Goal: Transaction & Acquisition: Purchase product/service

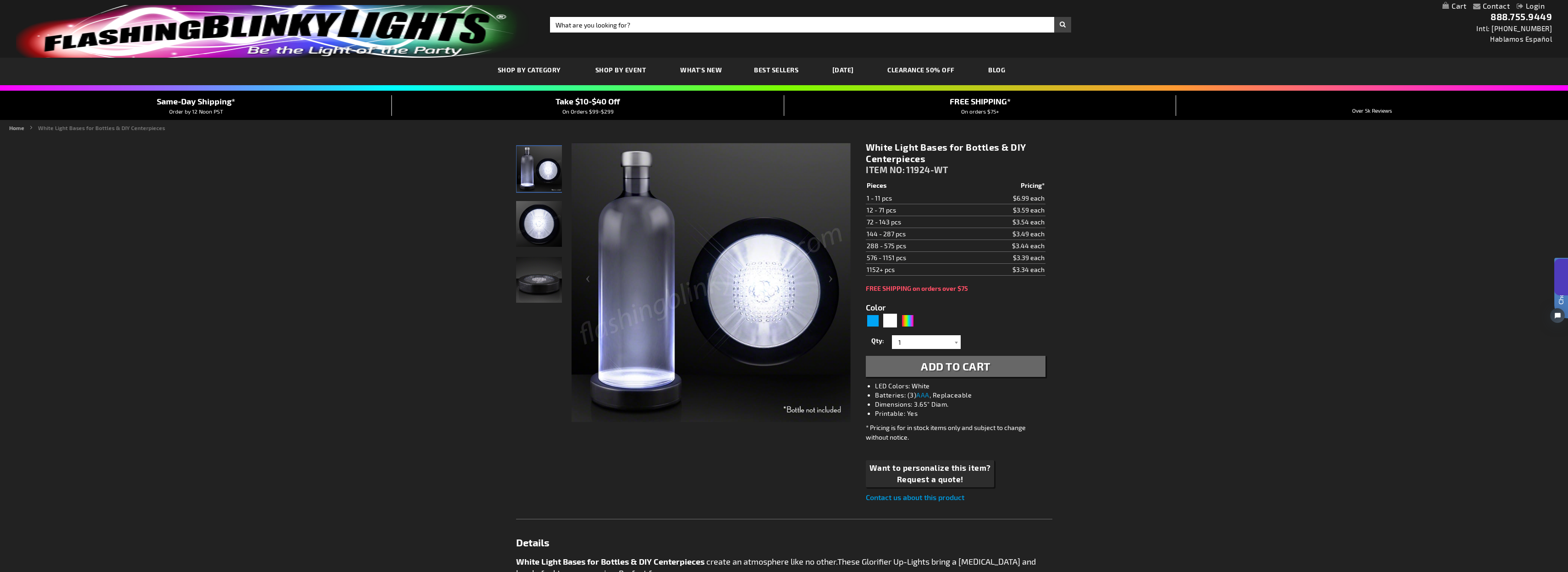
drag, startPoint x: 866, startPoint y: 149, endPoint x: 932, endPoint y: 158, distance: 66.6
click at [932, 158] on h1 "White Light Bases for Bottles & DIY Centerpieces" at bounding box center [956, 153] width 179 height 23
copy h1 "White Light Bases for Bottles & DIY Centerpieces"
click at [889, 323] on div "White" at bounding box center [890, 321] width 14 height 14
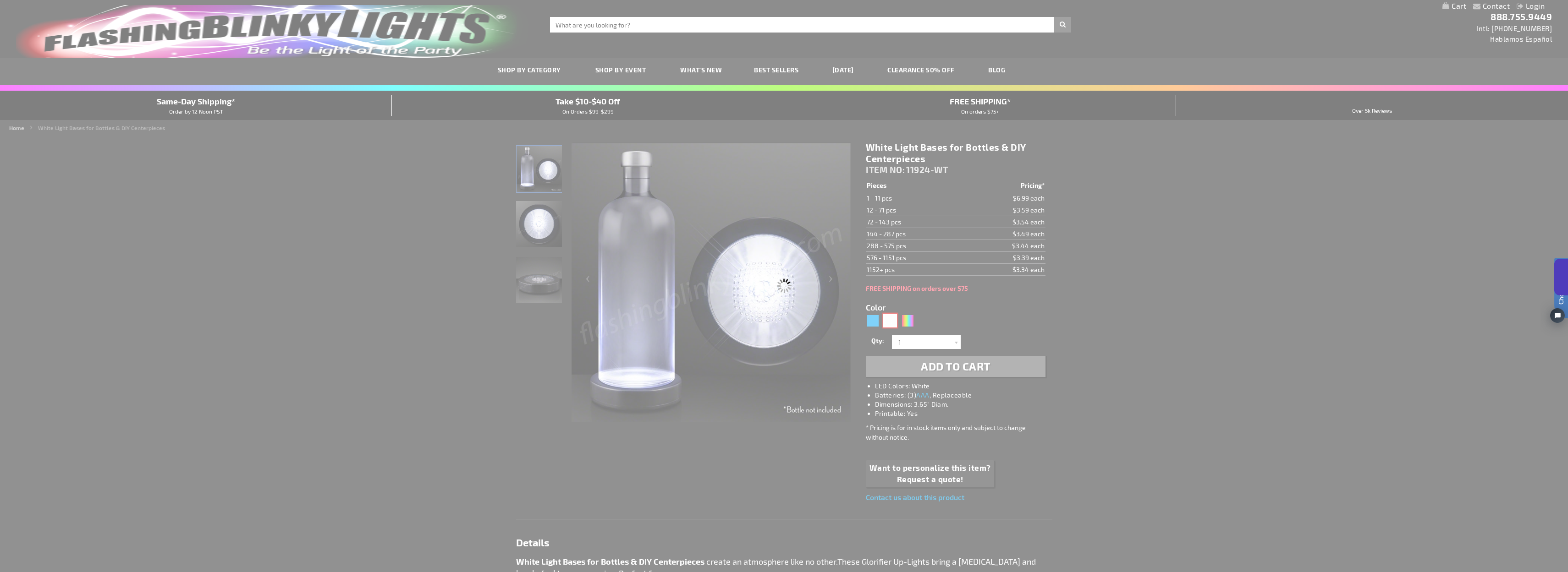
type input "Customize - White Light Bases for Bottles &amp; DIY Centerpieces - ITEM NO: 119…"
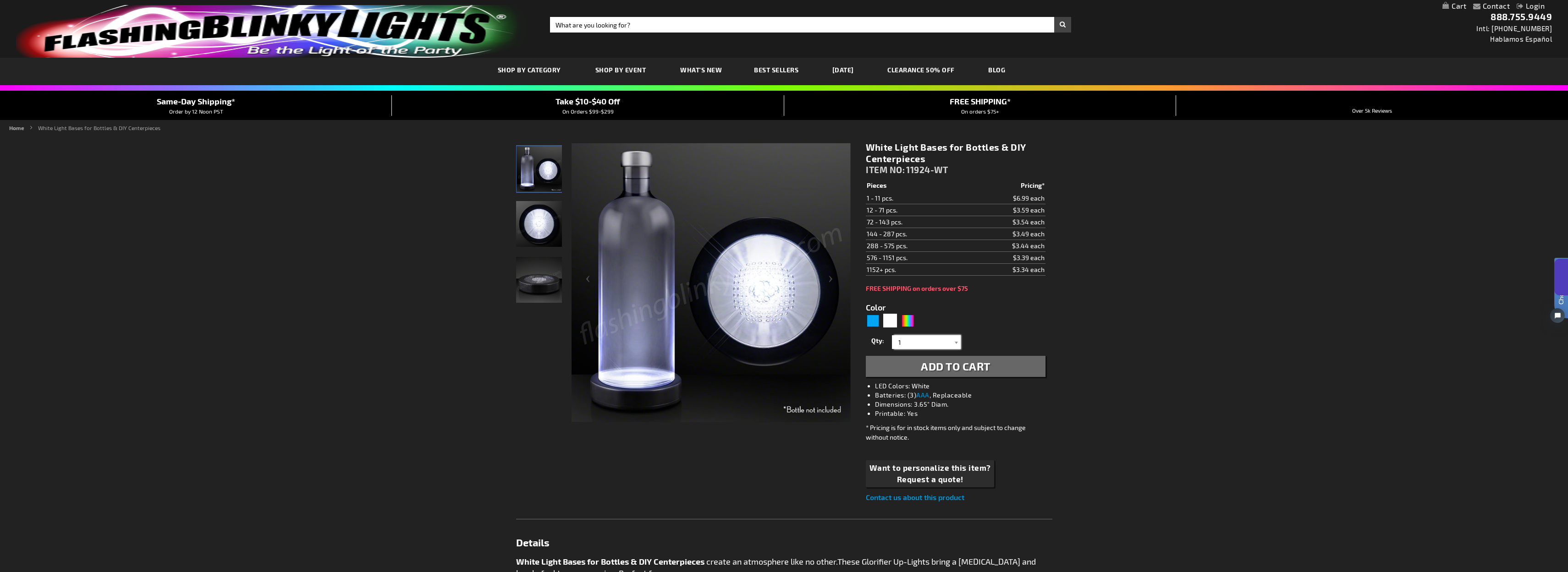
click at [919, 344] on input "1" at bounding box center [927, 342] width 67 height 14
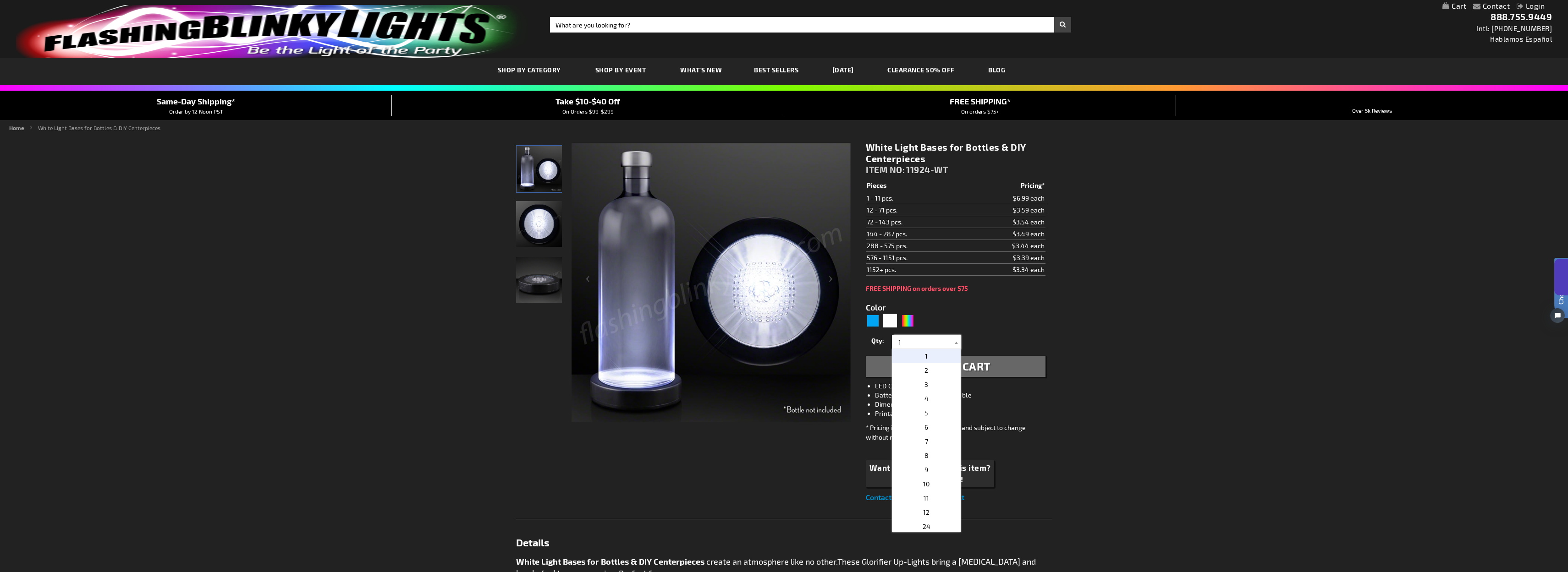
drag, startPoint x: 919, startPoint y: 343, endPoint x: 887, endPoint y: 340, distance: 32.1
click at [887, 340] on div "Qty 1 2 3 4 5 6 7 8 9 10 11 12 24 36 48 60 72 84 96 108 120 132 144 156 168" at bounding box center [956, 342] width 179 height 19
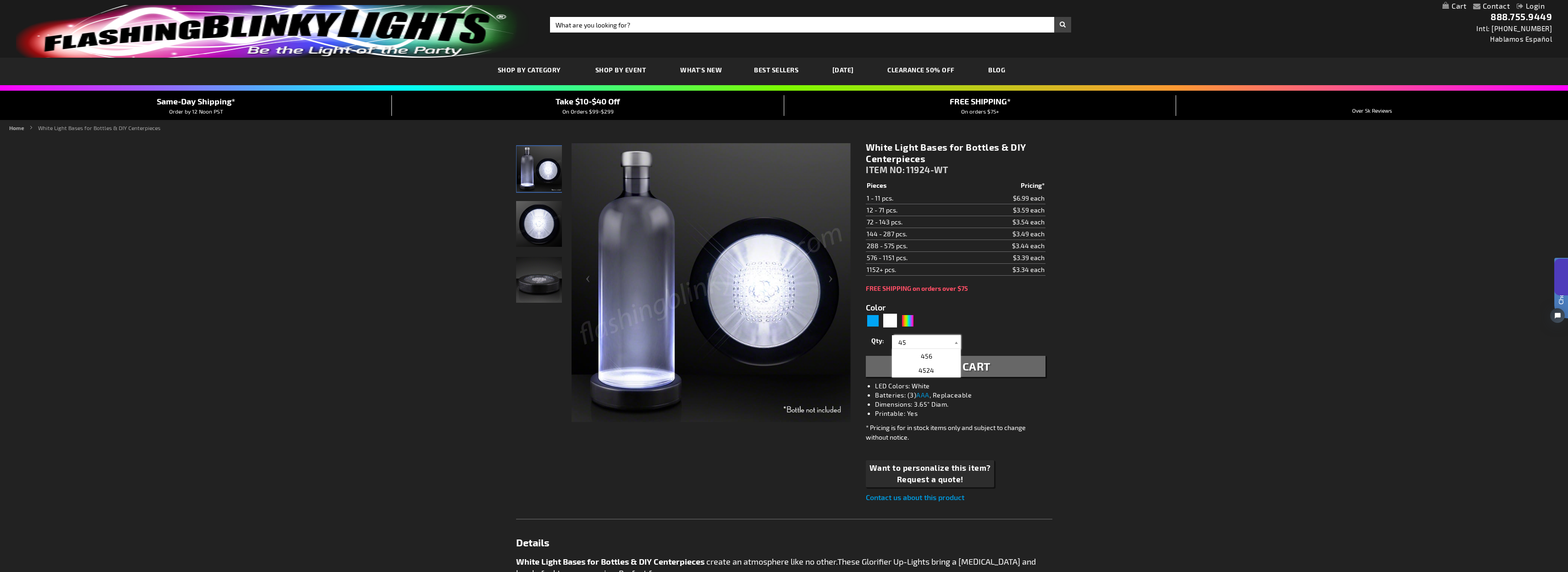
type input "45"
click at [988, 337] on div "Qty 1 2 3 4 5 6 7 8 9 10 11 12 24 36 48 60 72 84 96 108 120 132 144 156 168" at bounding box center [956, 342] width 179 height 19
click at [956, 366] on span "Add to Cart" at bounding box center [956, 366] width 70 height 13
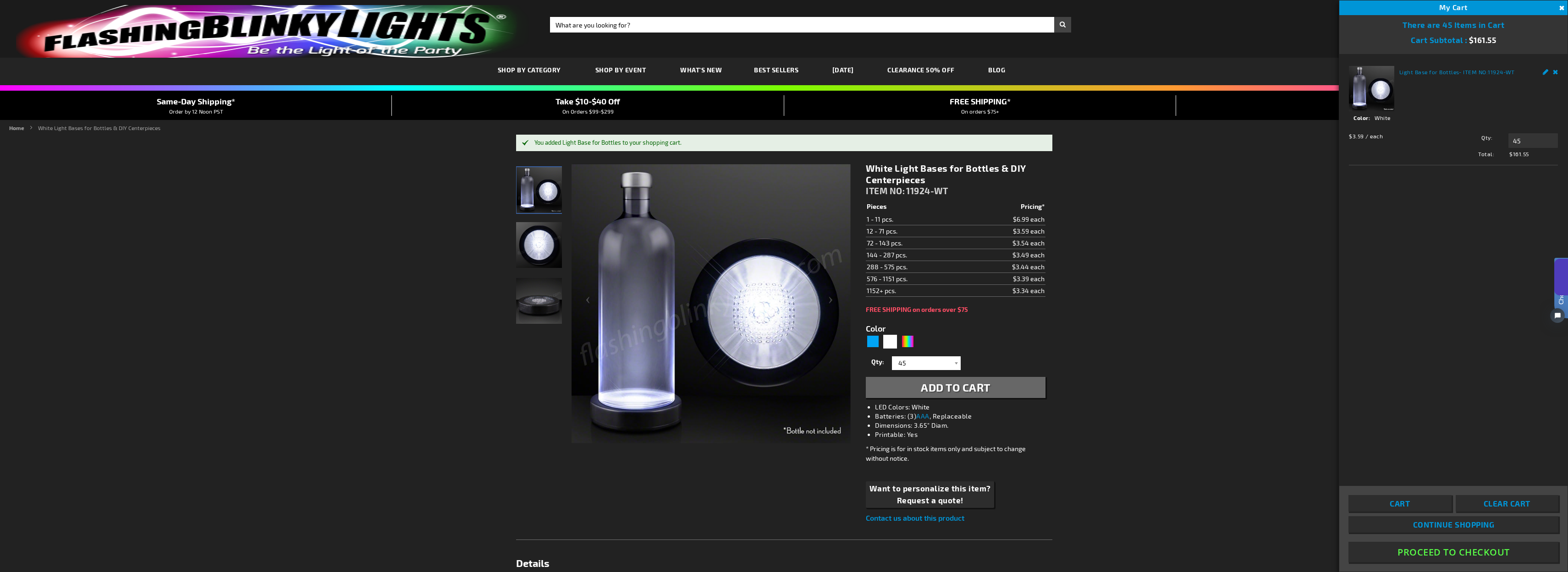
click at [759, 336] on img at bounding box center [711, 303] width 279 height 279
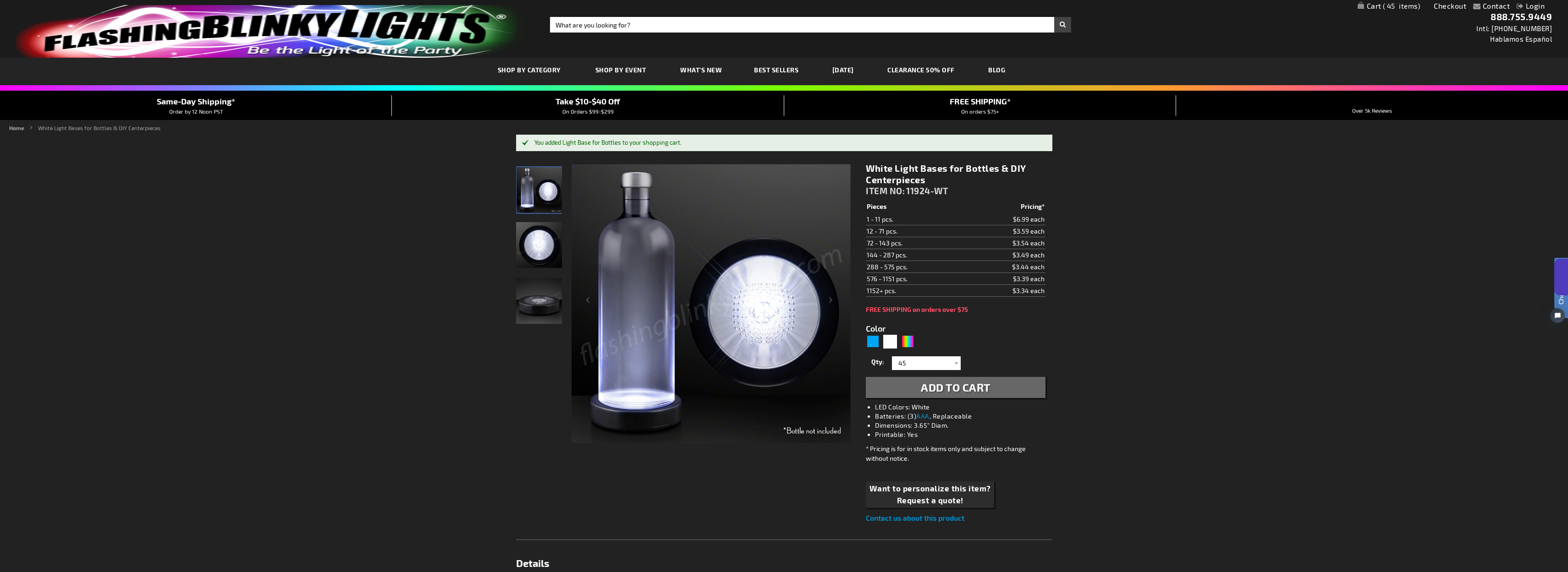
click at [1448, 6] on link "Checkout" at bounding box center [1450, 5] width 32 height 9
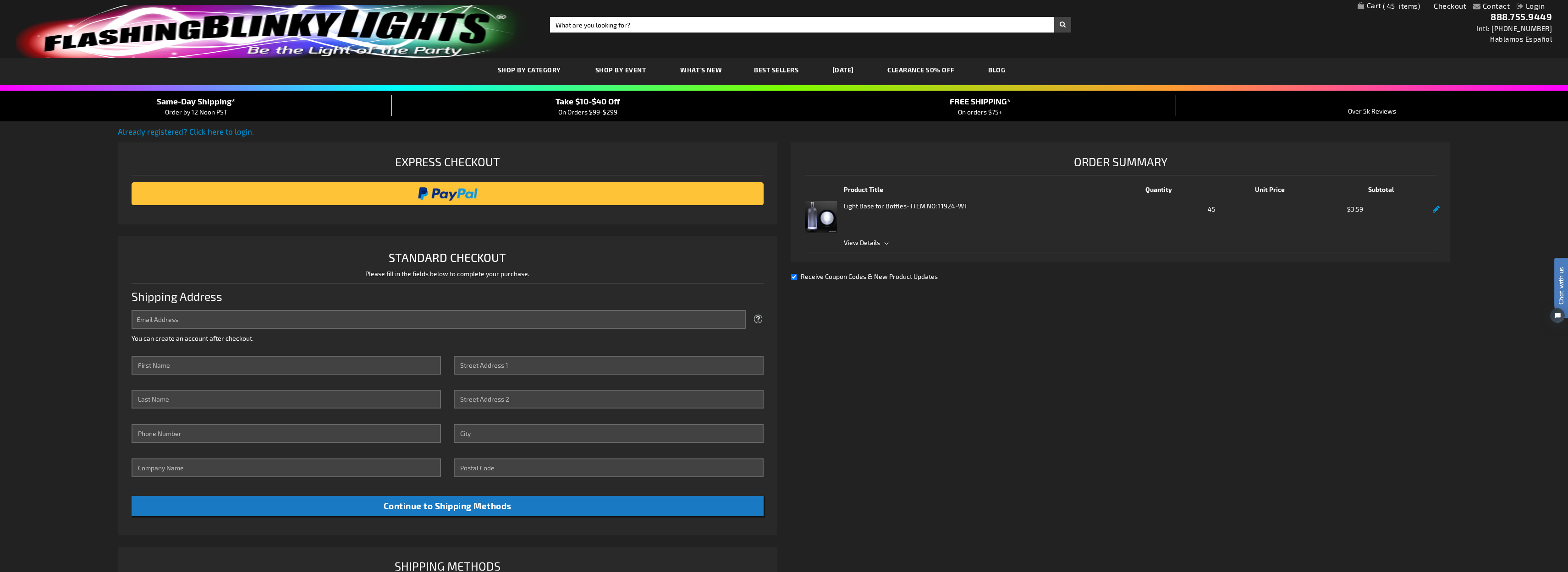
select select "US"
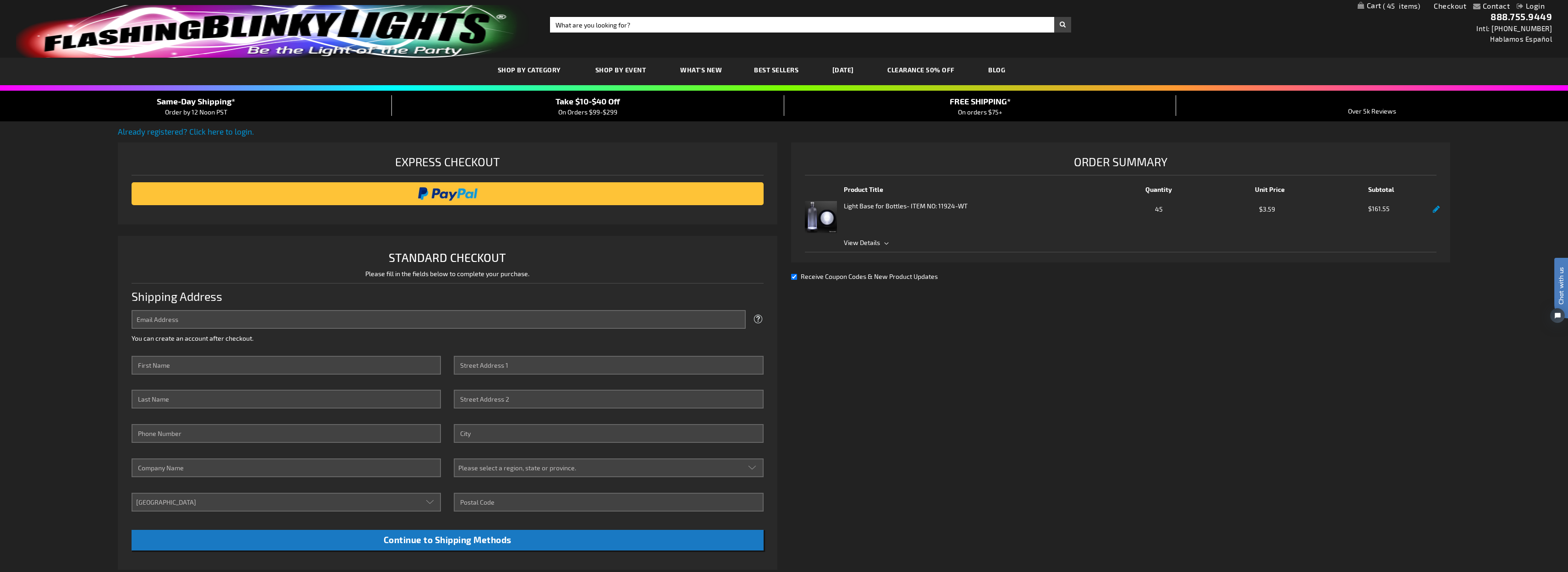
click at [866, 242] on span "View Details" at bounding box center [862, 243] width 36 height 8
click at [447, 195] on input "image" at bounding box center [447, 194] width 623 height 19
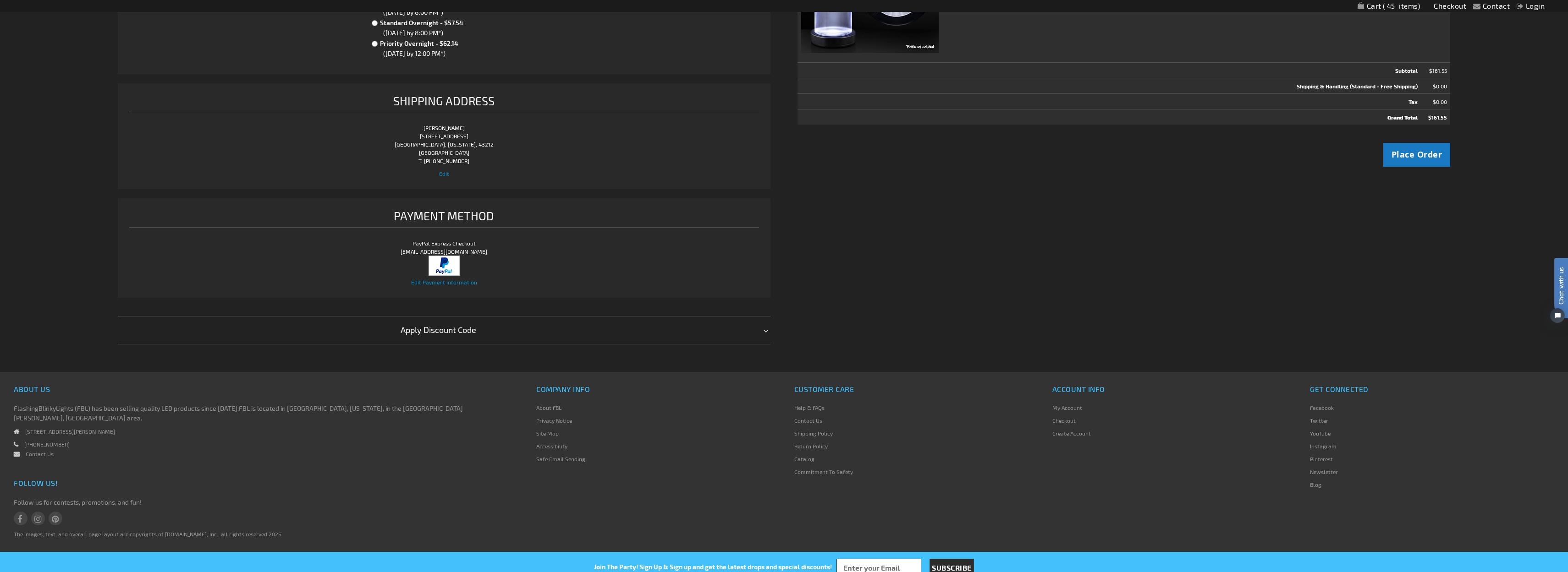
scroll to position [301, 0]
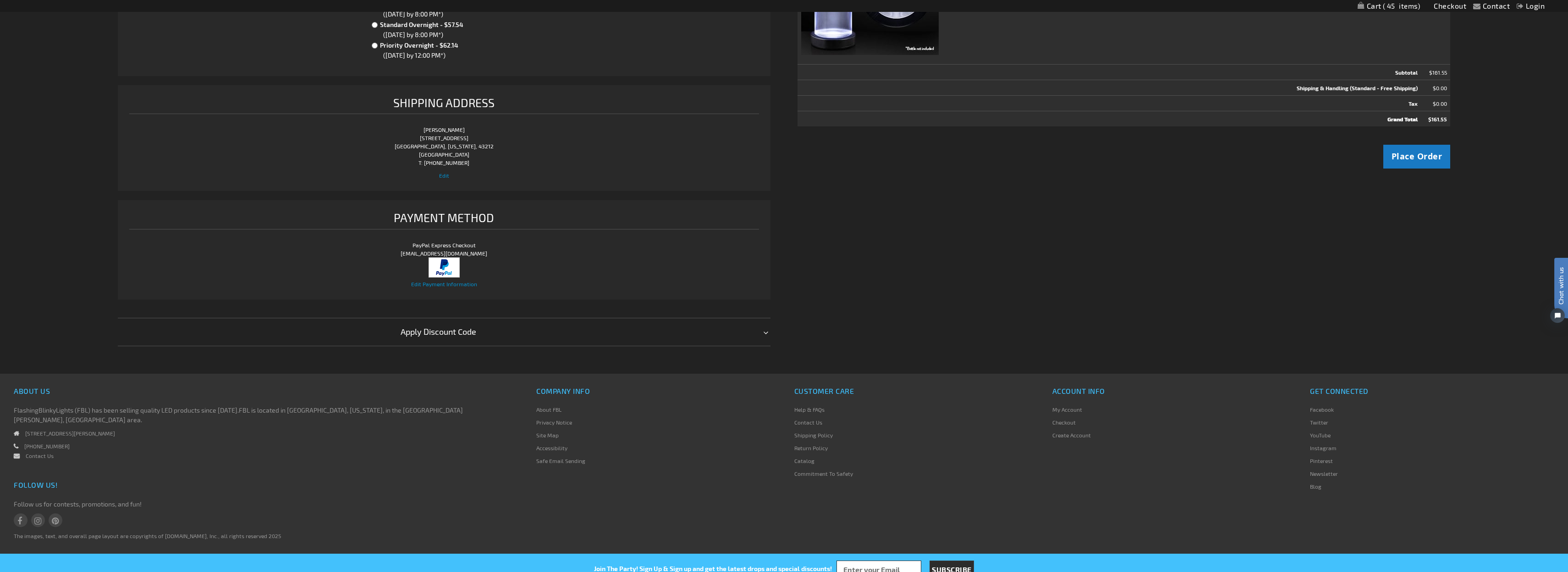
click at [763, 336] on div "Apply Discount Code" at bounding box center [444, 332] width 654 height 28
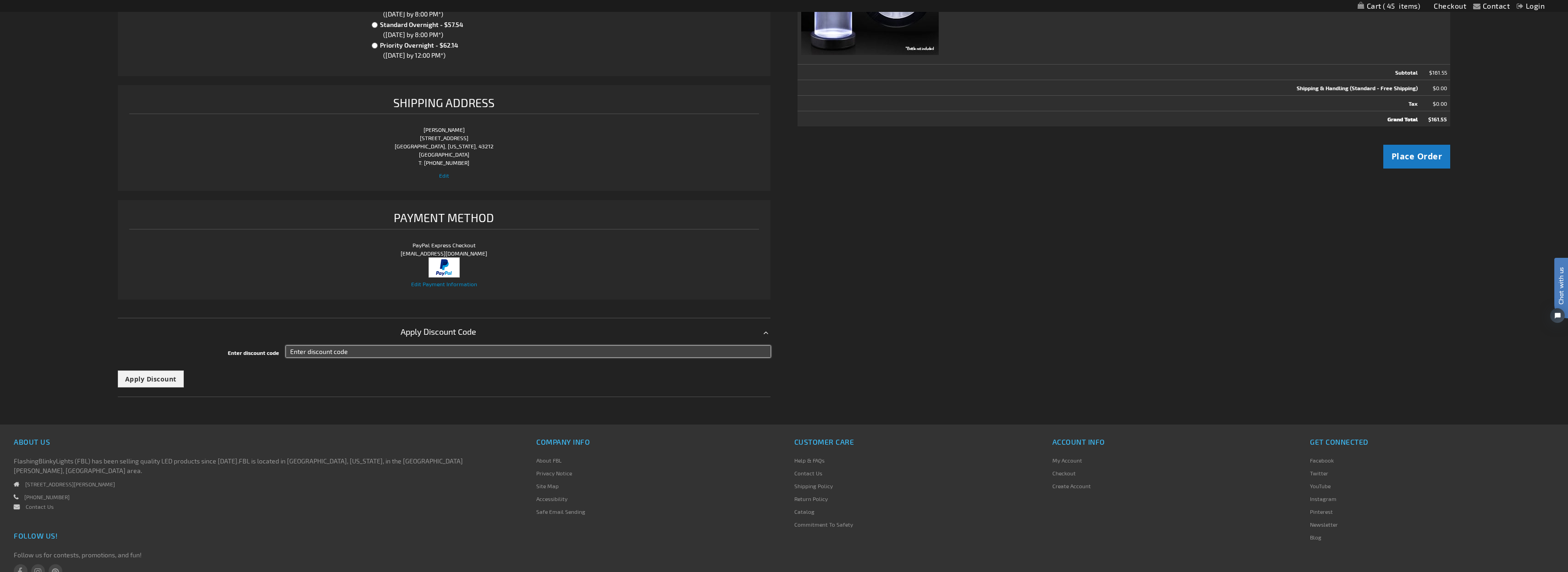
click at [327, 352] on input "Enter discount code" at bounding box center [528, 351] width 484 height 12
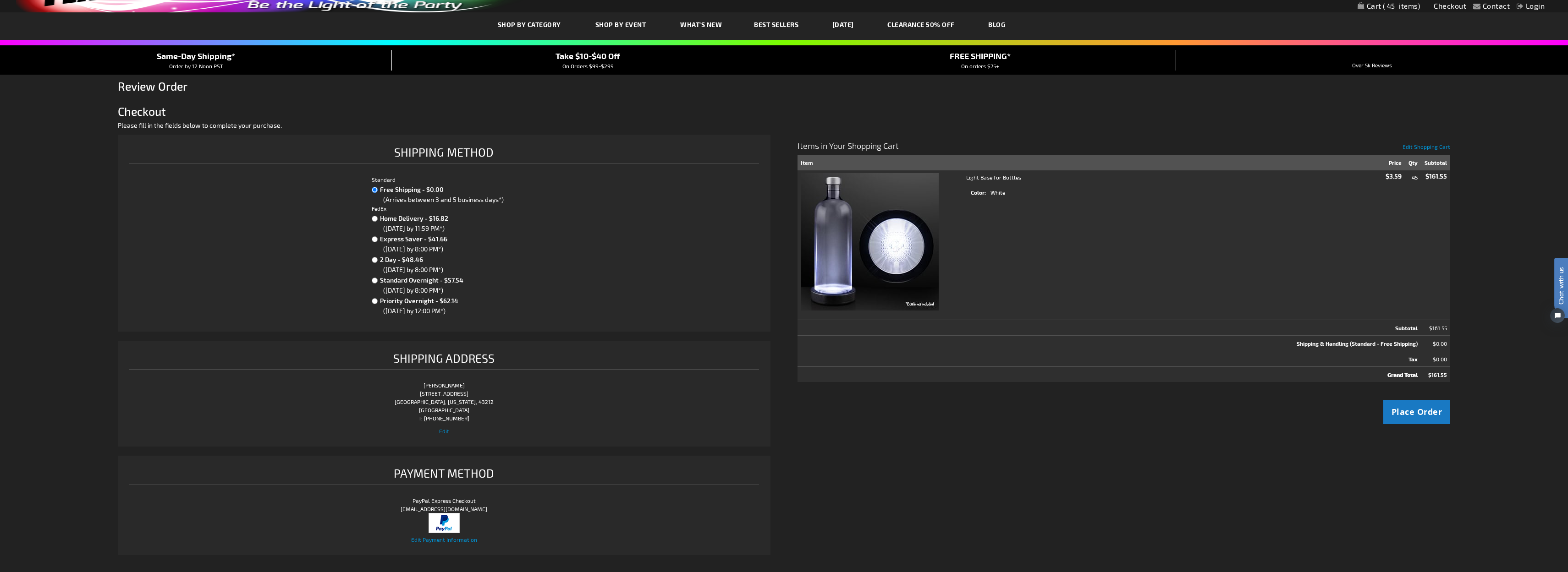
scroll to position [55, 0]
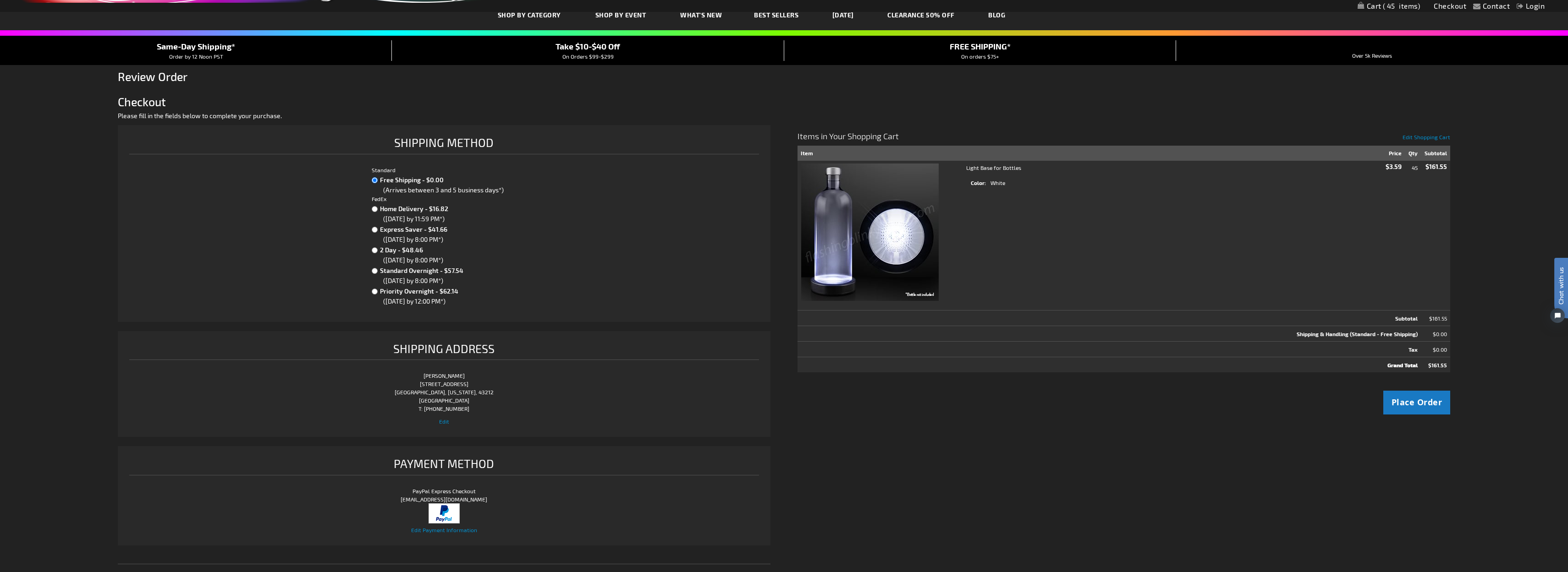
click at [607, 49] on span "Take $10-$40 Off" at bounding box center [588, 46] width 65 height 10
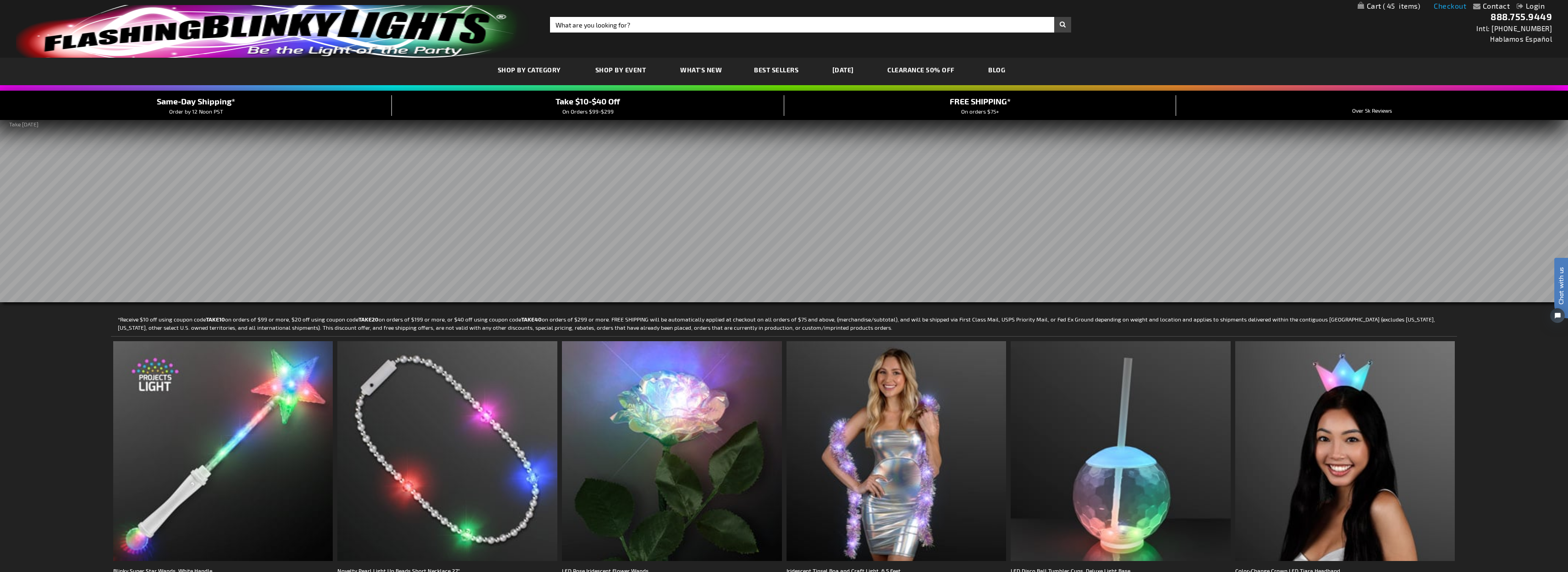
click at [1453, 7] on link "Checkout" at bounding box center [1450, 5] width 32 height 9
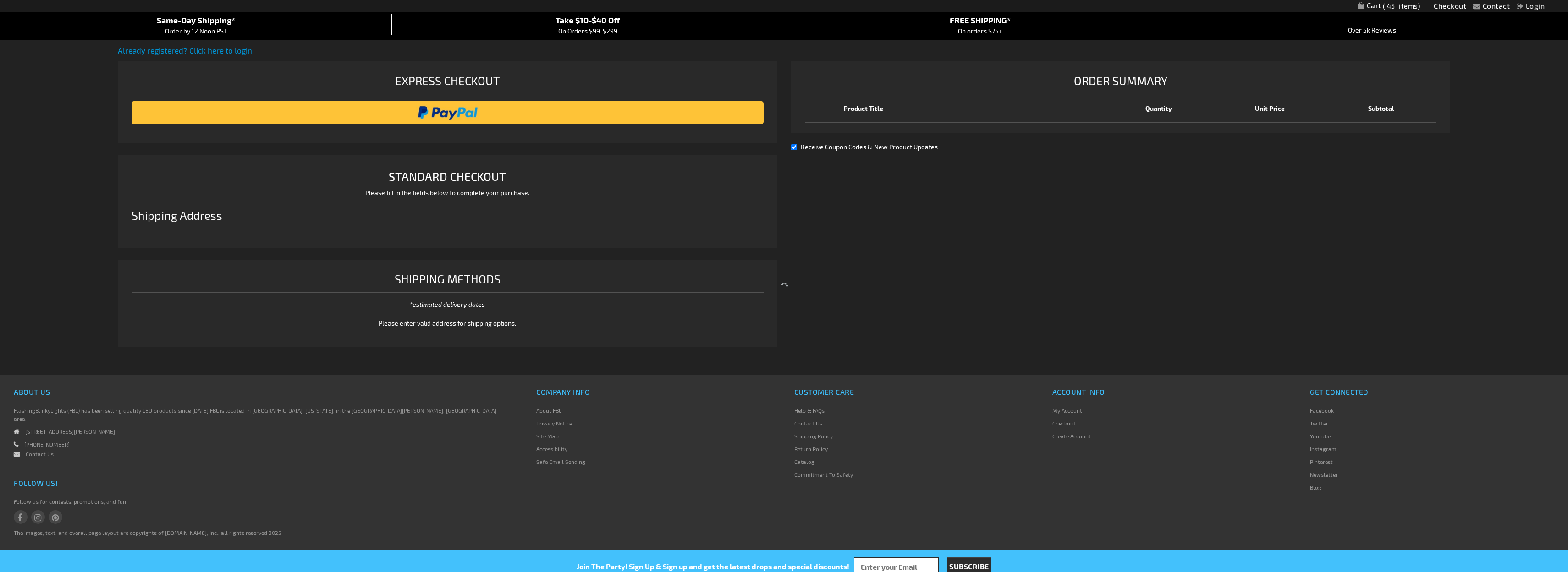
select select "US"
select select "47"
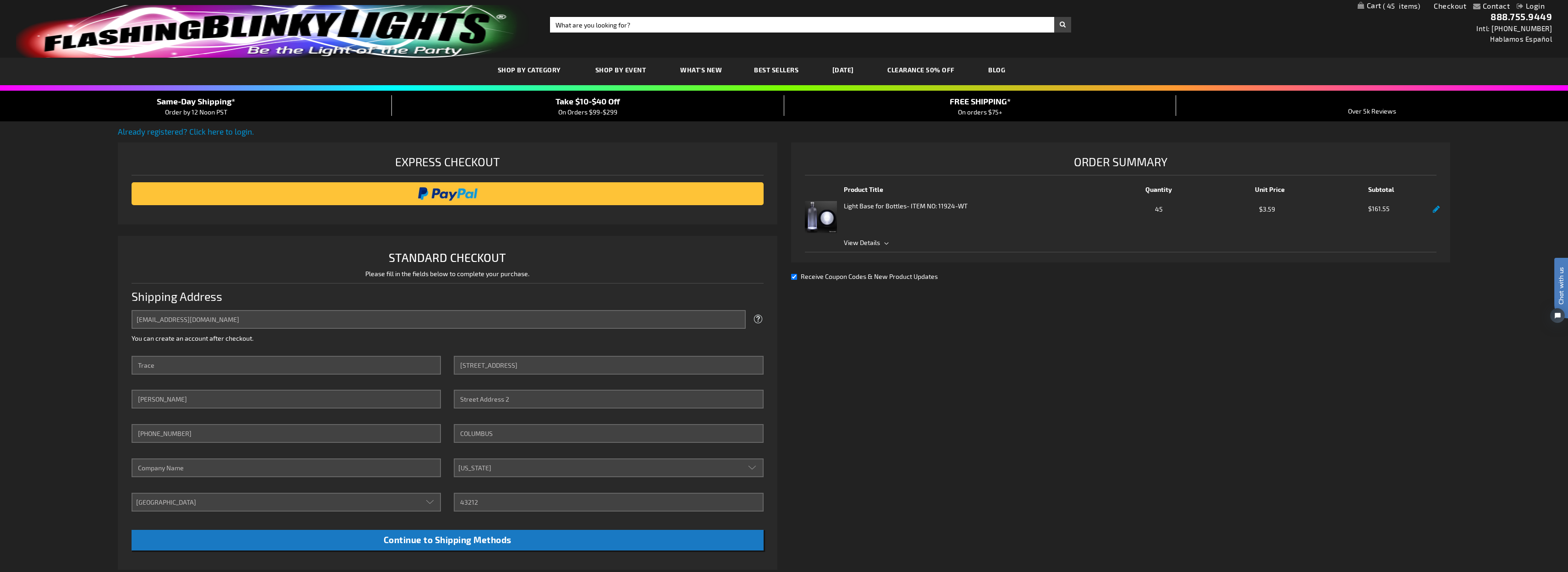
click at [860, 245] on span "View Details" at bounding box center [862, 243] width 36 height 8
click at [1436, 209] on link at bounding box center [1436, 209] width 7 height 8
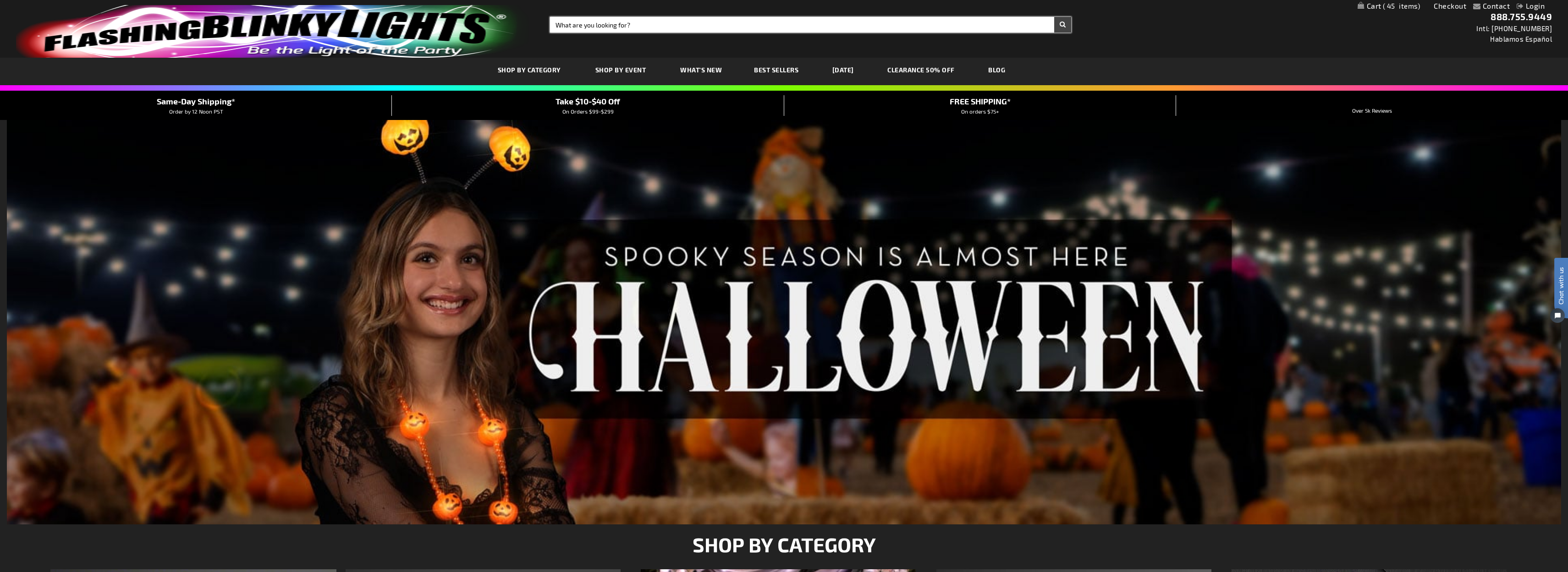
click at [589, 23] on input "Search" at bounding box center [811, 25] width 521 height 15
type input "white light disc"
click at [1054, 17] on button "Search" at bounding box center [1063, 25] width 17 height 15
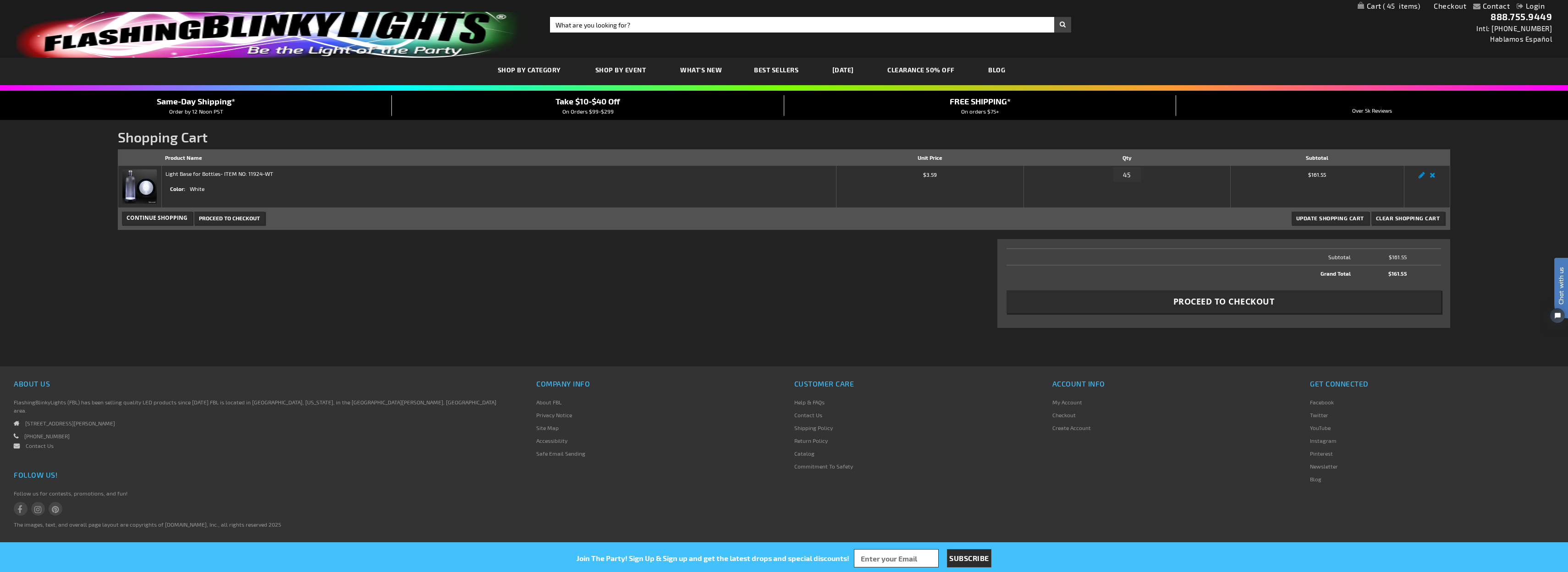
drag, startPoint x: 272, startPoint y: 174, endPoint x: 224, endPoint y: 175, distance: 48.0
click at [224, 175] on td "Light Base for Bottles - ITEM NO: 11924-WT Color White" at bounding box center [499, 187] width 675 height 43
copy strong "ITEM NO: 11924-WT"
click at [574, 29] on input "Search" at bounding box center [811, 25] width 521 height 15
paste input "ITEM NO: 11924-WT"
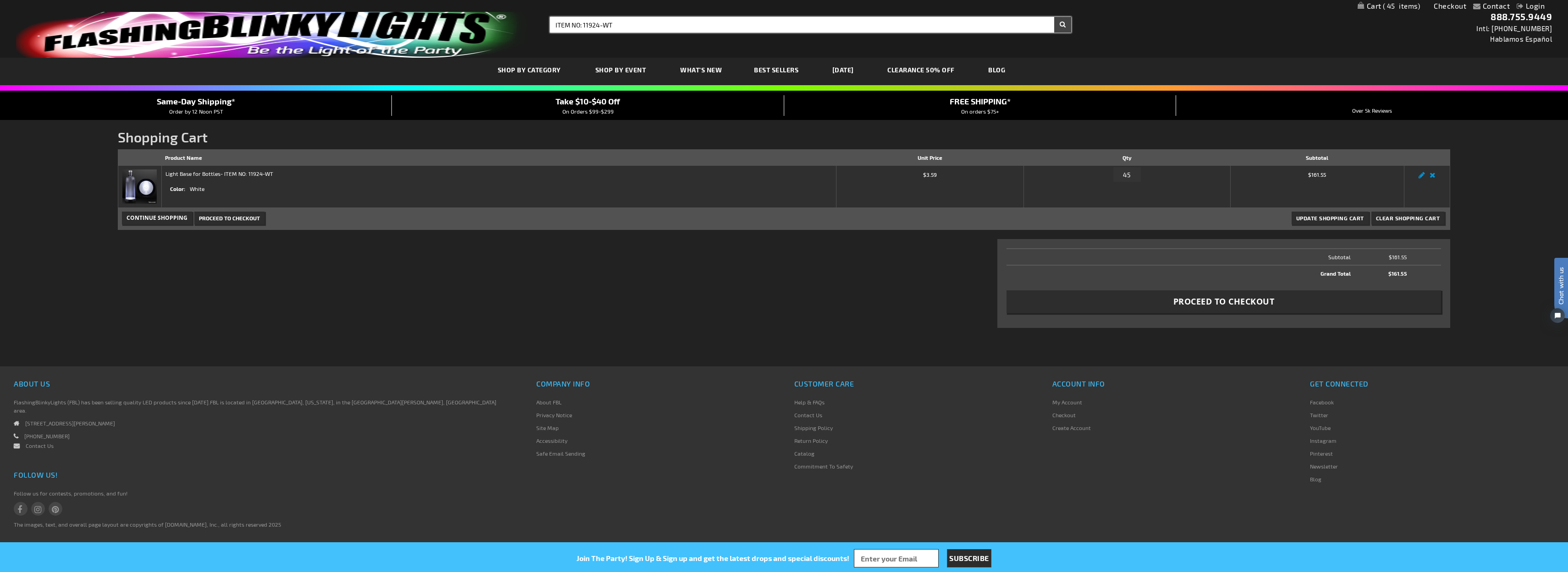
type input "ITEM NO: 11924-WT"
click at [1054, 17] on button "Search" at bounding box center [1063, 25] width 17 height 15
click at [1063, 27] on button "Search" at bounding box center [1063, 25] width 17 height 15
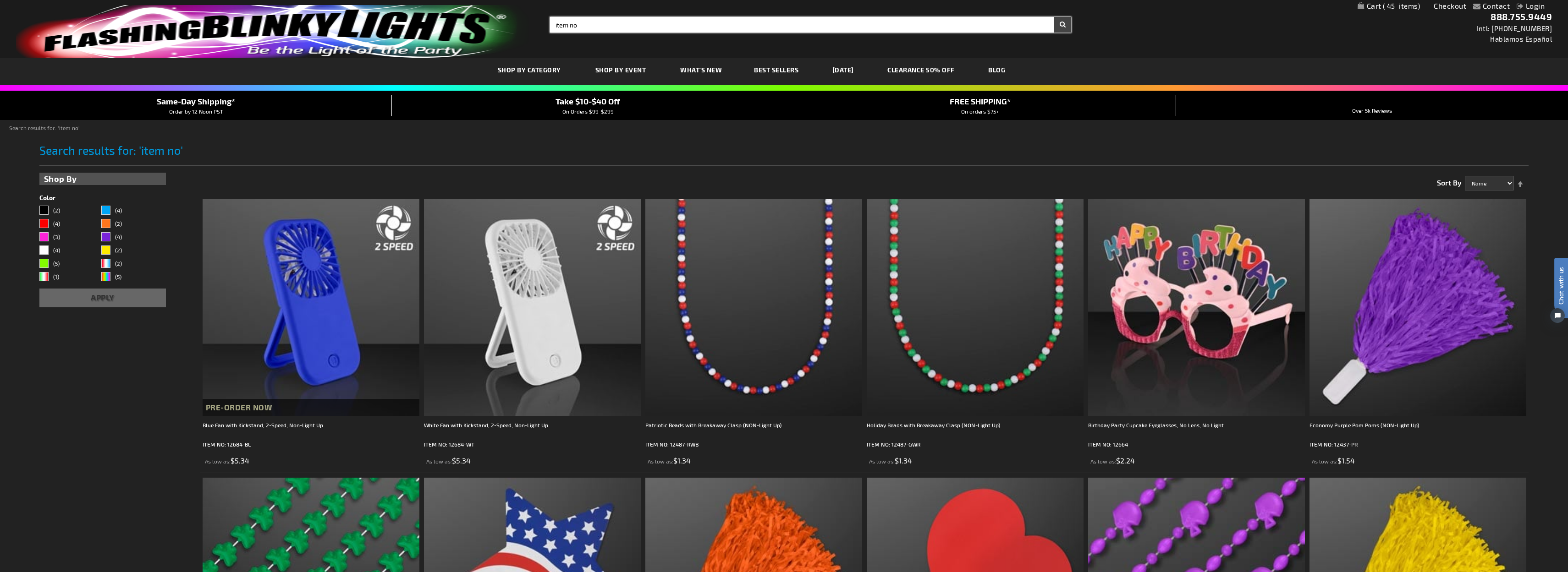
click at [590, 24] on input "item no" at bounding box center [811, 25] width 521 height 15
drag, startPoint x: 577, startPoint y: 23, endPoint x: 531, endPoint y: 19, distance: 46.2
click at [538, 19] on div "Toggle Nav Search Search item no × Search 888.755.9449 Intl: 818-753-8303 Habla…" at bounding box center [784, 29] width 1568 height 58
type input "light base for bottle"
click at [1054, 17] on button "Search" at bounding box center [1063, 25] width 17 height 15
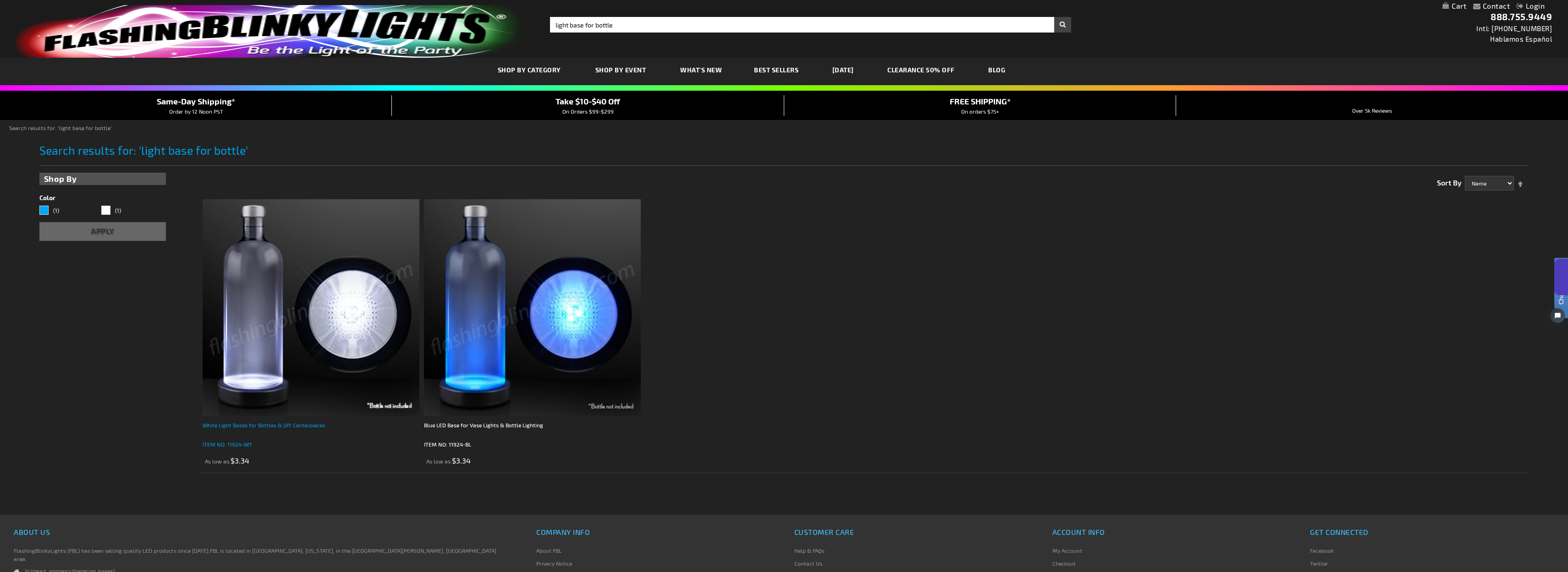
click at [299, 422] on div "White Light Bases for Bottles & DIY Centerpieces" at bounding box center [311, 430] width 217 height 19
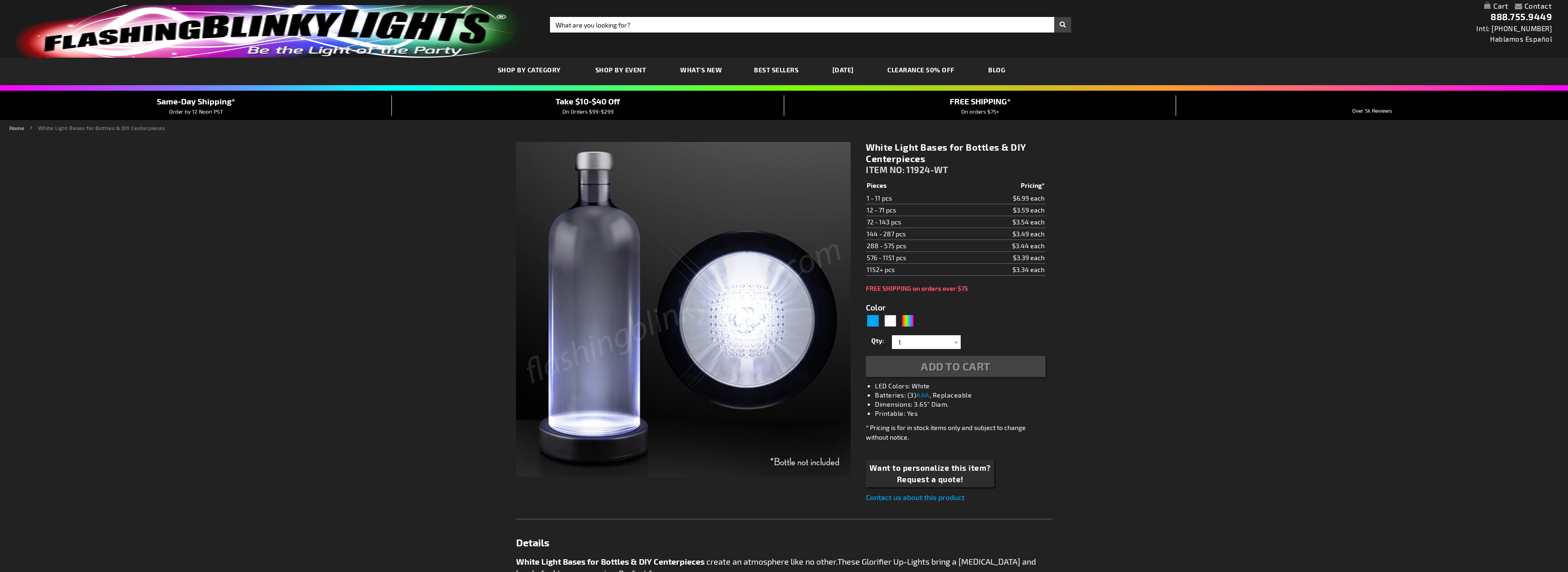
type input "5646"
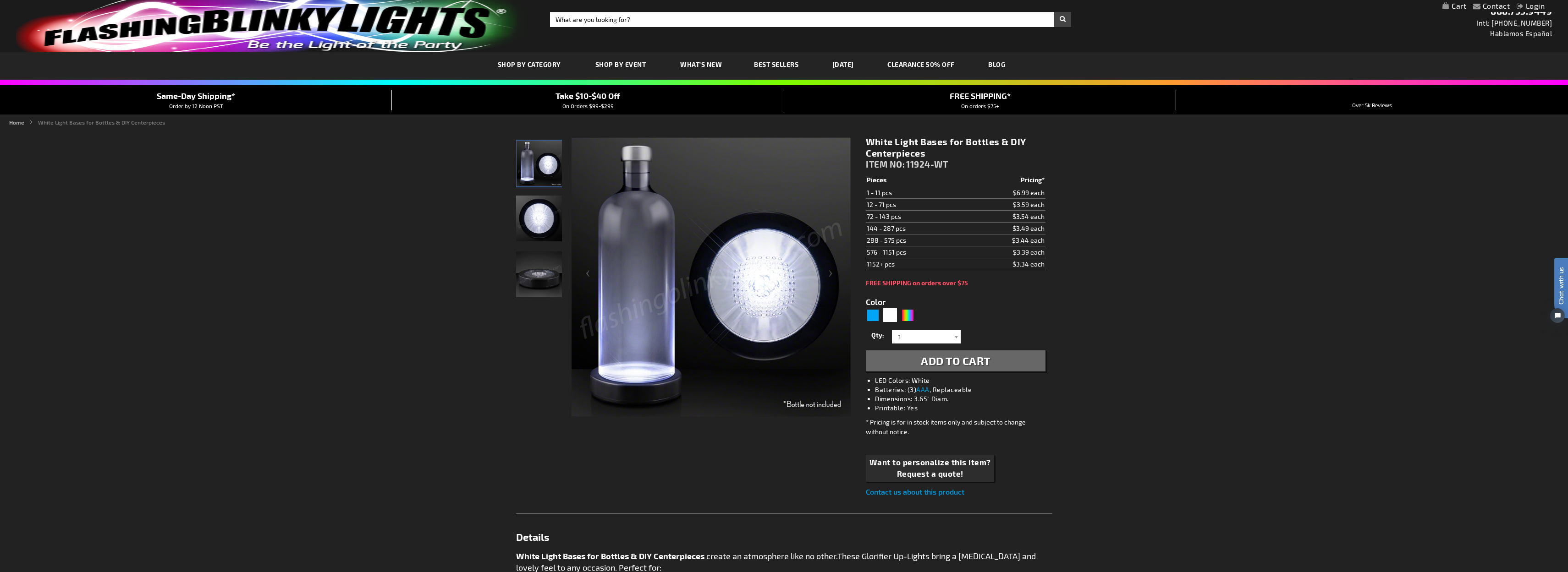
scroll to position [7, 0]
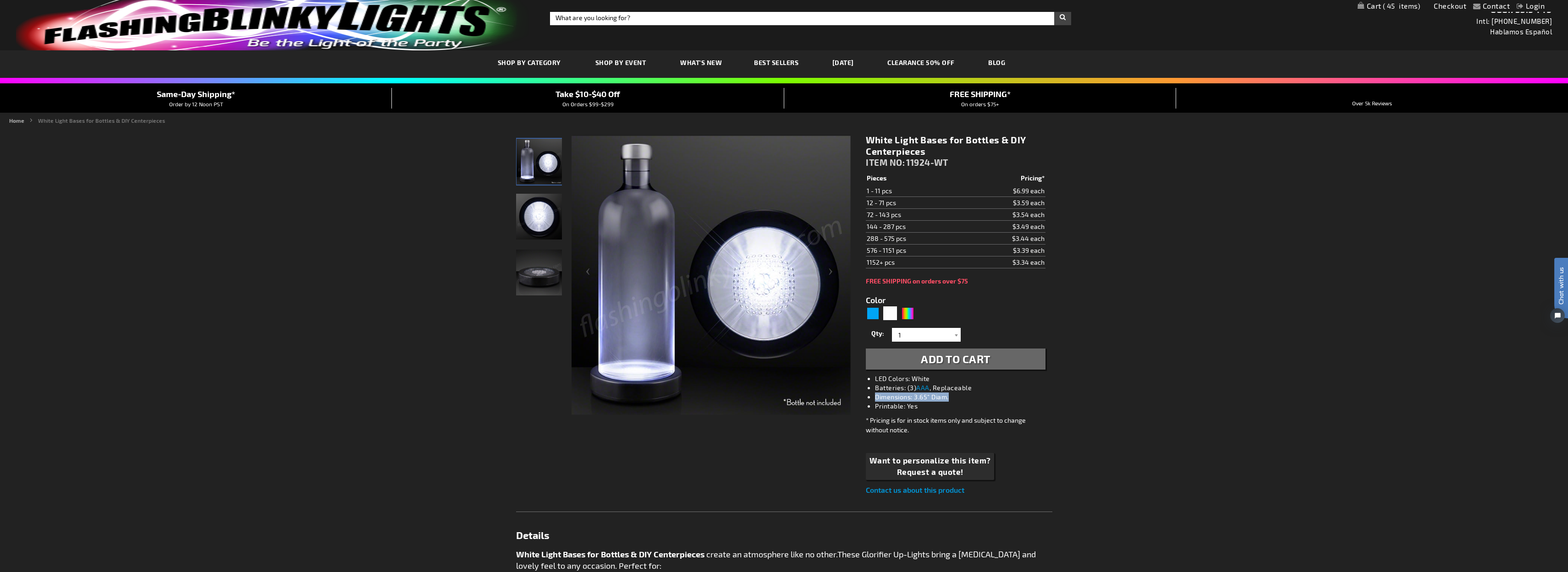
drag, startPoint x: 944, startPoint y: 397, endPoint x: 875, endPoint y: 399, distance: 69.0
click at [875, 399] on li "Dimensions: 3.65" Diam." at bounding box center [965, 397] width 179 height 9
click at [1109, 410] on div "Contact Compare Products Checkout Login Skip to Content My Cart 45 45 items My …" at bounding box center [784, 552] width 1568 height 1118
